Goal: Information Seeking & Learning: Check status

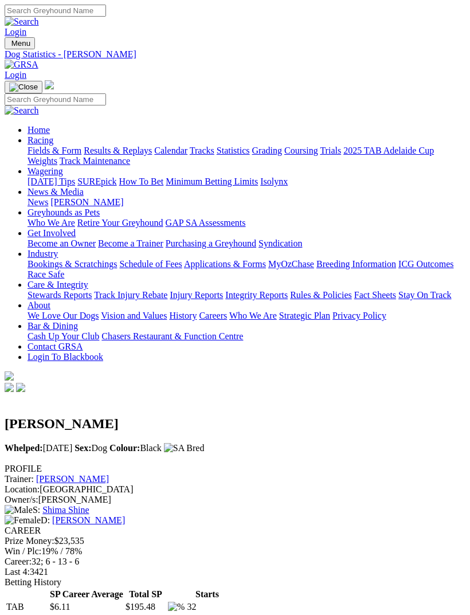
click at [9, 46] on img "Toggle navigation" at bounding box center [9, 46] width 0 height 0
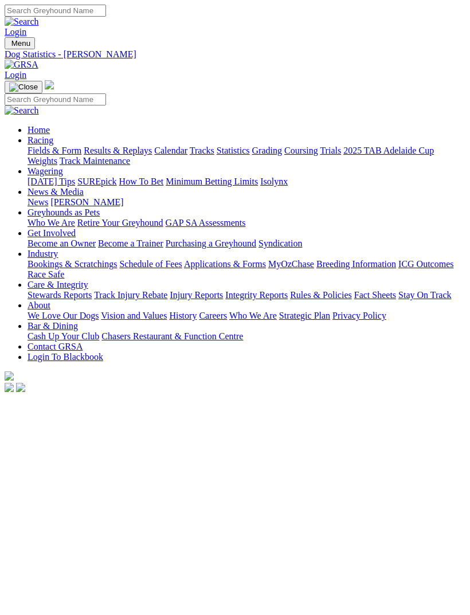
click at [99, 93] on input "Search" at bounding box center [55, 99] width 101 height 12
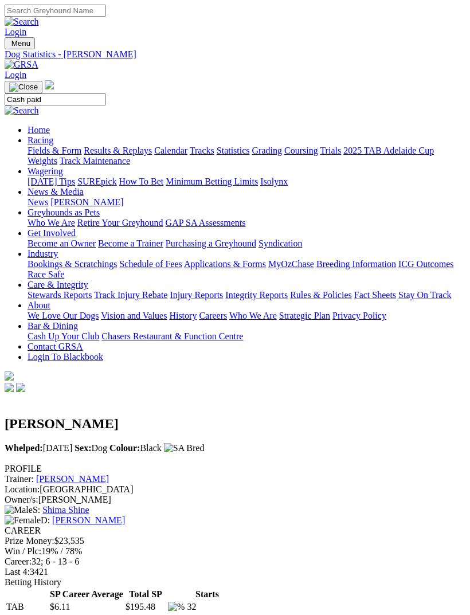
type input "Cash paid"
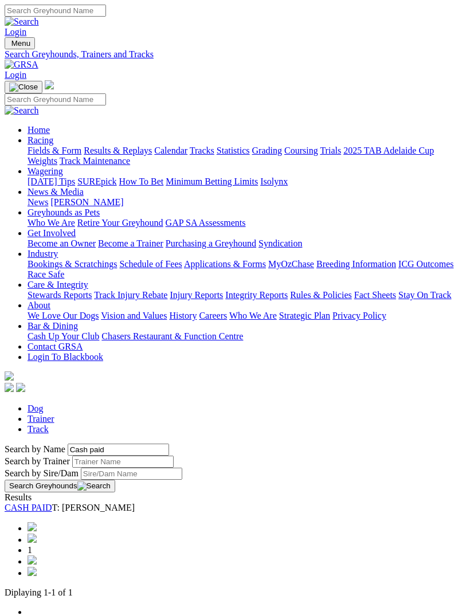
click at [52, 503] on link "CASH PAID" at bounding box center [29, 508] width 48 height 10
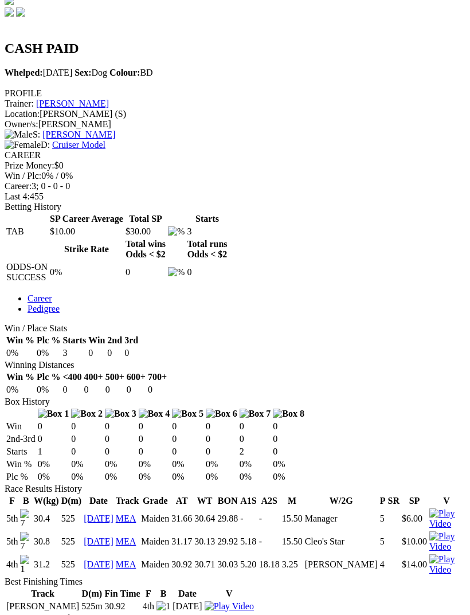
scroll to position [417, 0]
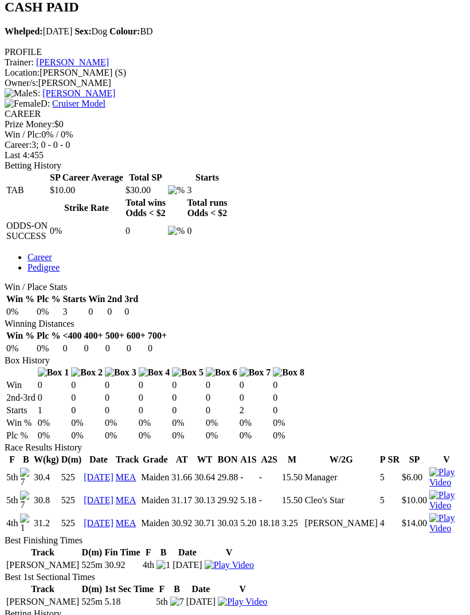
click at [454, 467] on img at bounding box center [446, 477] width 34 height 21
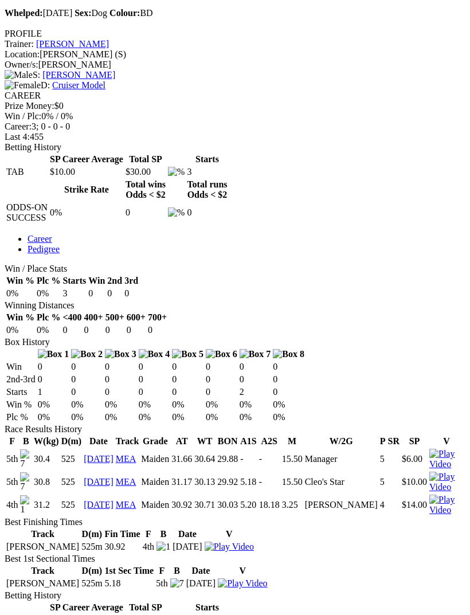
click at [454, 495] on img at bounding box center [446, 505] width 34 height 21
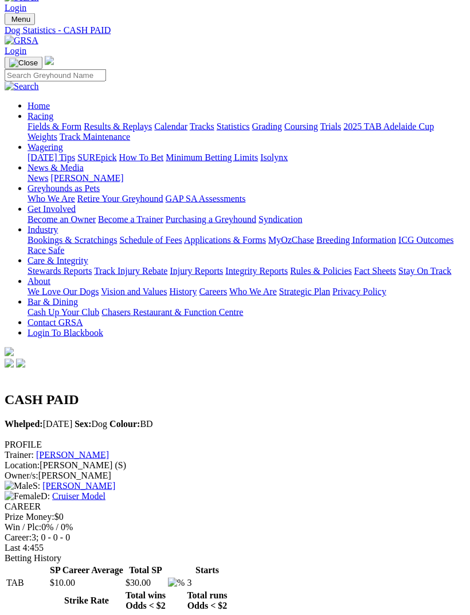
scroll to position [25, 0]
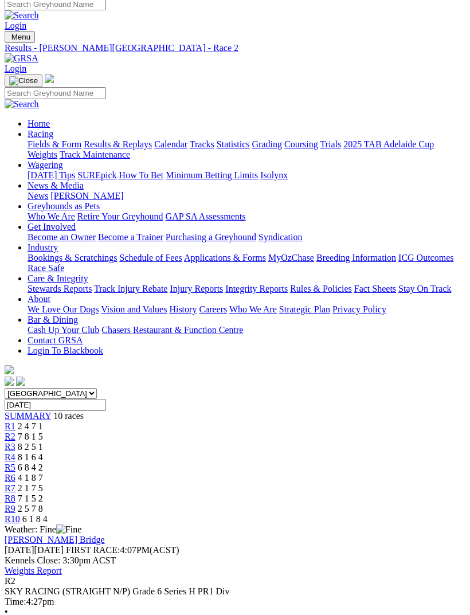
scroll to position [16, 0]
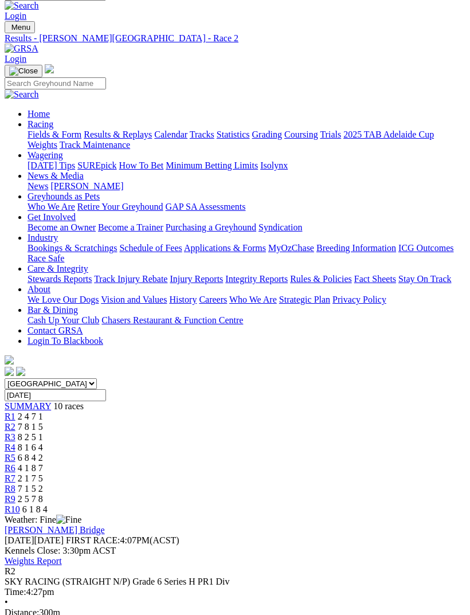
click at [15, 432] on span "R3" at bounding box center [10, 437] width 11 height 10
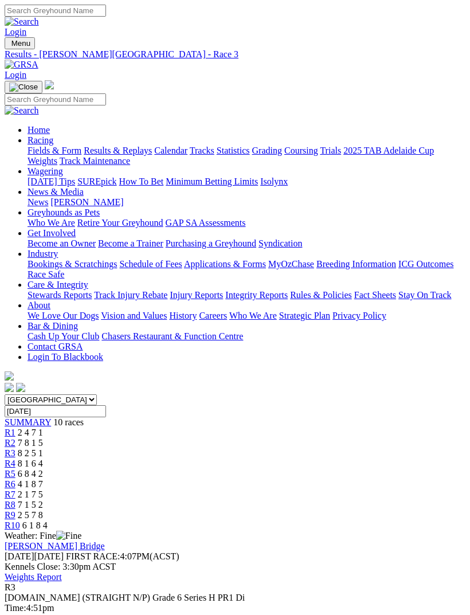
click at [15, 458] on span "R4" at bounding box center [10, 463] width 11 height 10
click at [43, 479] on span "4 1 8 7" at bounding box center [30, 484] width 25 height 10
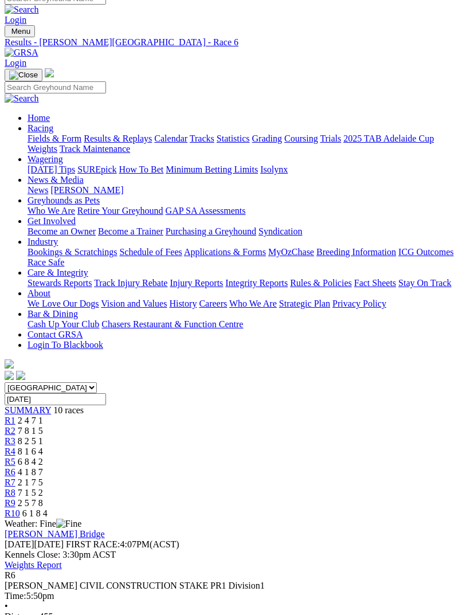
scroll to position [11, 0]
click at [15, 478] on span "R7" at bounding box center [10, 483] width 11 height 10
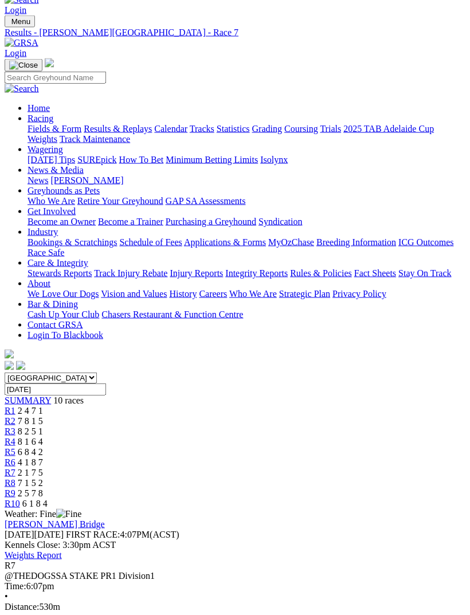
scroll to position [22, 0]
click at [43, 477] on span "7 1 5 2" at bounding box center [30, 482] width 25 height 10
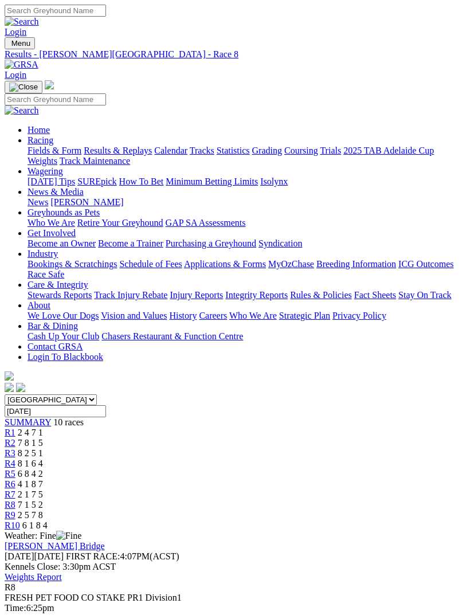
click at [15, 510] on link "R9" at bounding box center [10, 515] width 11 height 10
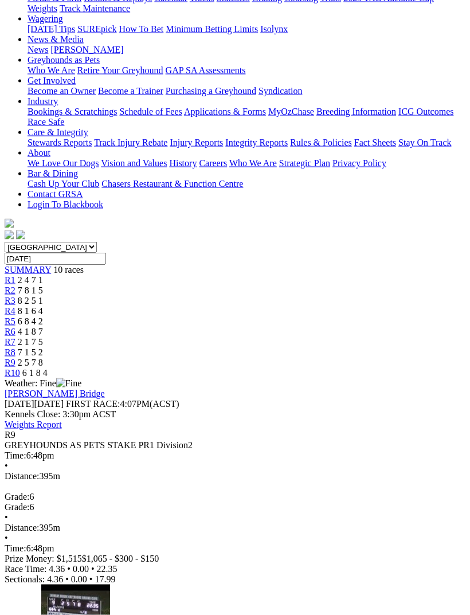
scroll to position [153, 0]
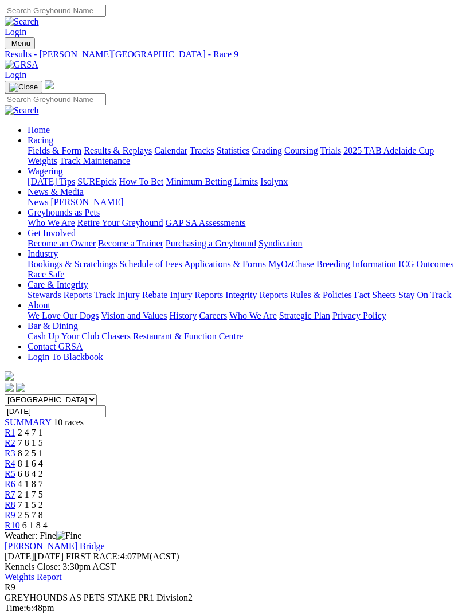
click at [48, 520] on span "6 1 8 4" at bounding box center [34, 525] width 25 height 10
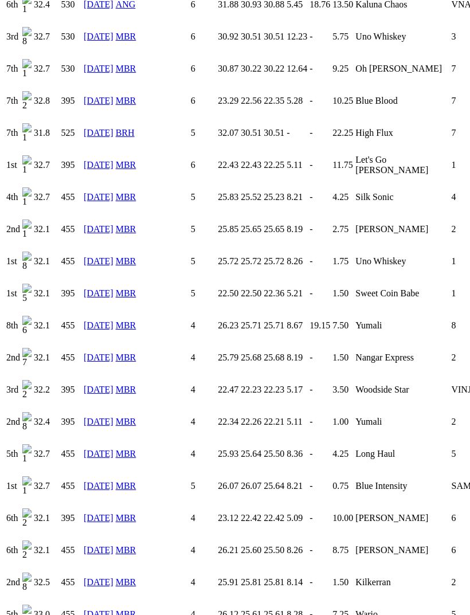
scroll to position [1641, 0]
